Goal: Information Seeking & Learning: Learn about a topic

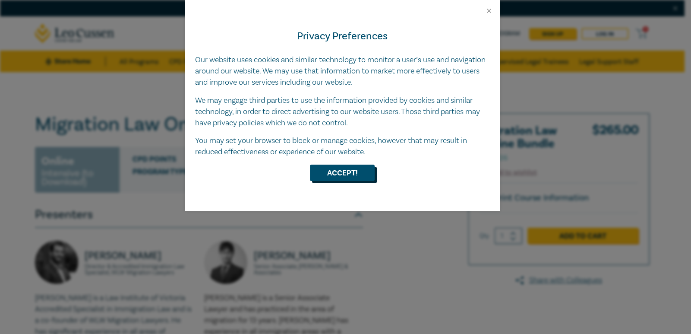
click at [338, 176] on button "Accept!" at bounding box center [342, 172] width 65 height 16
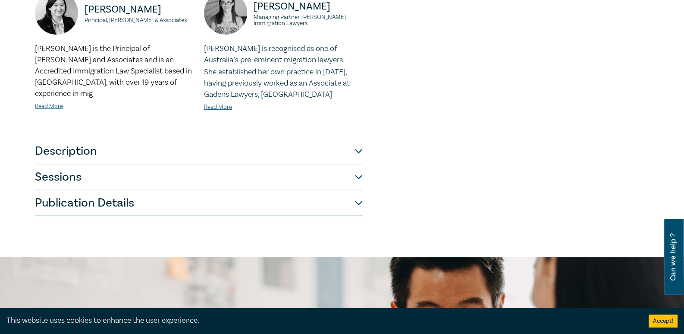
scroll to position [393, 0]
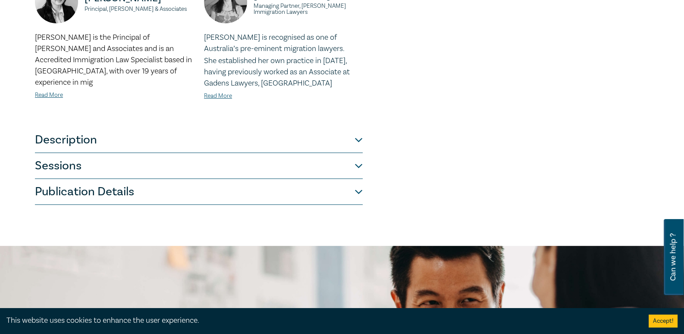
click at [359, 138] on button "Description" at bounding box center [199, 140] width 328 height 26
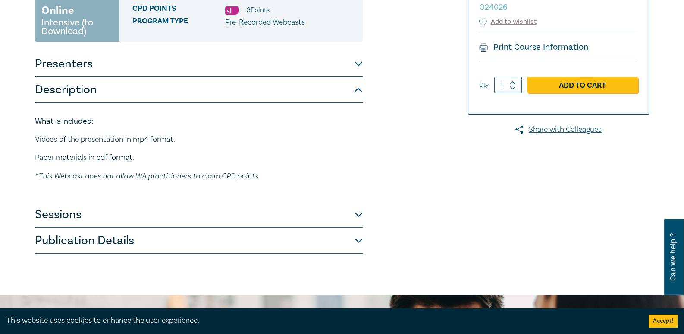
scroll to position [148, 0]
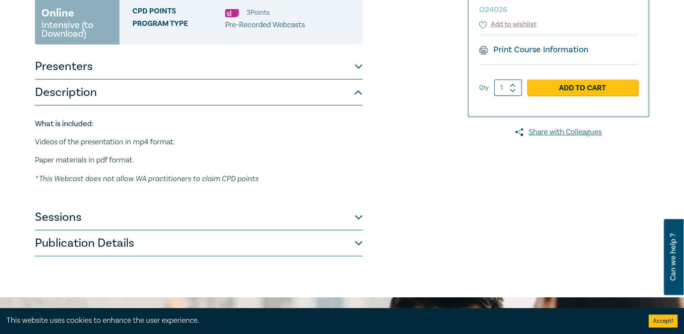
click at [359, 66] on button "Presenters" at bounding box center [199, 67] width 328 height 26
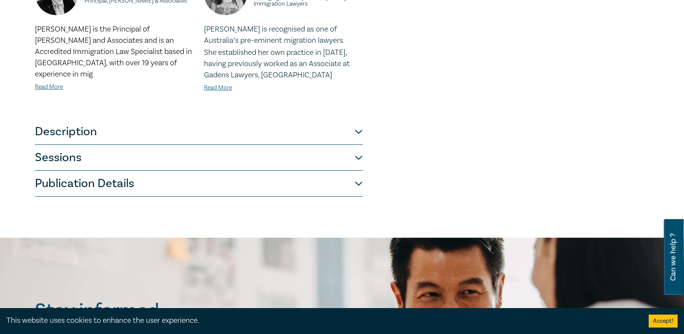
scroll to position [405, 0]
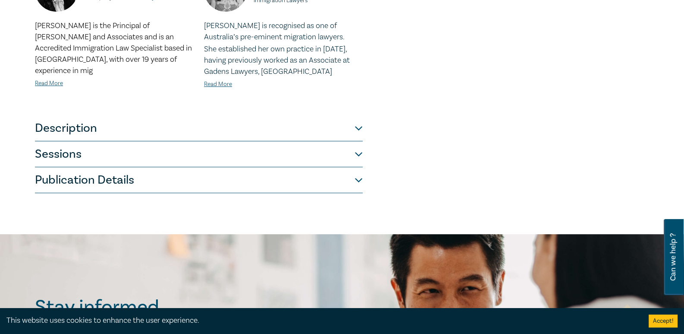
click at [359, 154] on button "Sessions" at bounding box center [199, 154] width 328 height 26
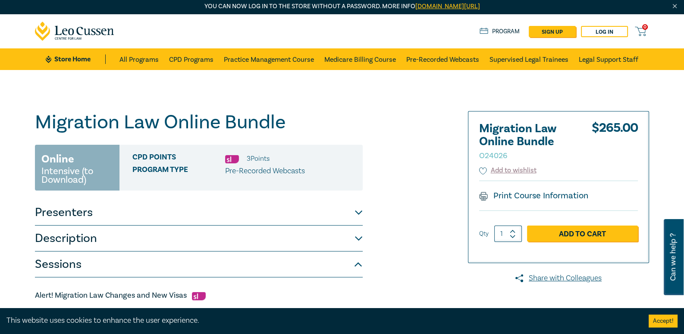
scroll to position [0, 0]
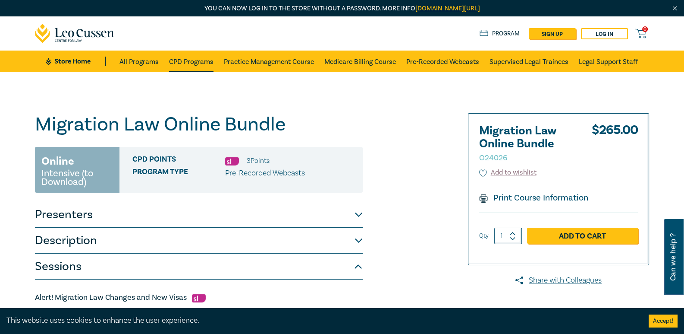
click at [190, 58] on link "CPD Programs" at bounding box center [191, 61] width 44 height 22
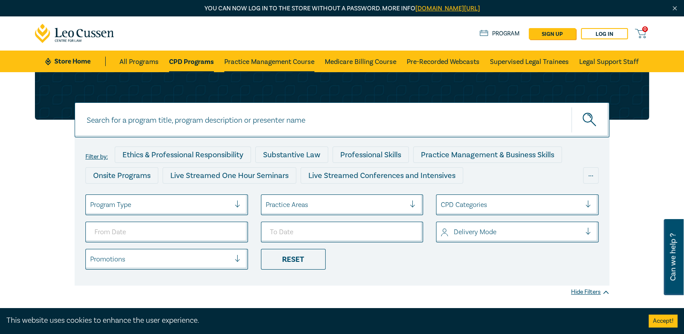
click at [259, 60] on link "Practice Management Course" at bounding box center [269, 61] width 90 height 22
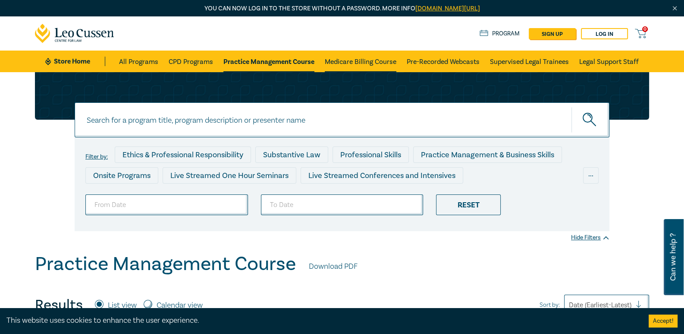
click at [339, 64] on link "Medicare Billing Course" at bounding box center [361, 61] width 72 height 22
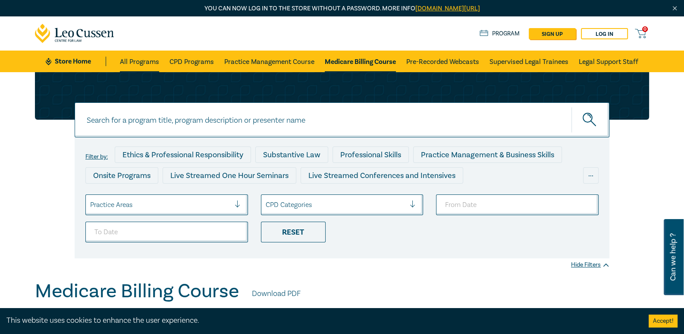
click at [141, 62] on link "All Programs" at bounding box center [139, 61] width 39 height 22
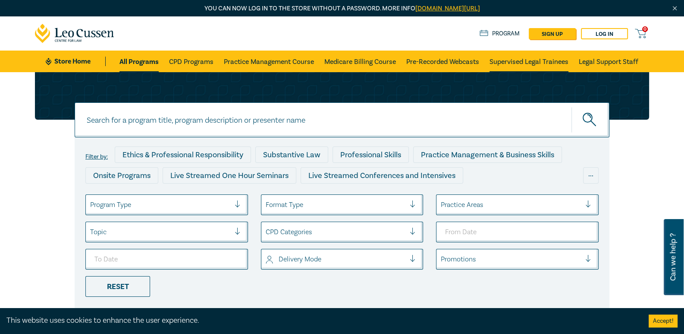
click at [525, 65] on link "Supervised Legal Trainees" at bounding box center [529, 61] width 79 height 22
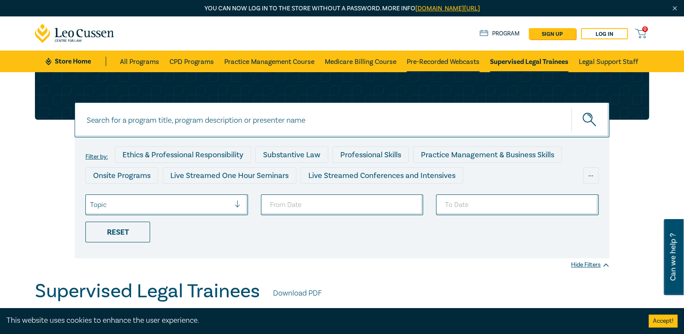
click at [441, 60] on link "Pre-Recorded Webcasts" at bounding box center [443, 61] width 73 height 22
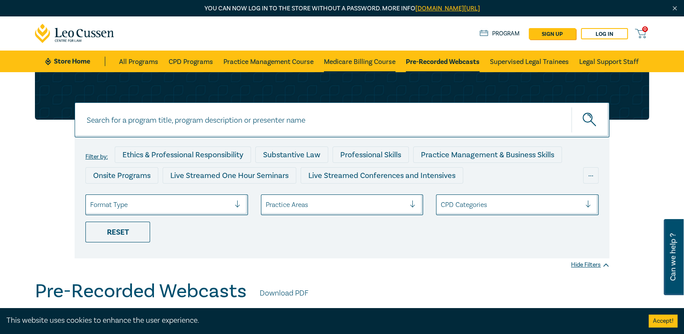
click at [360, 63] on link "Medicare Billing Course" at bounding box center [360, 61] width 72 height 22
